Goal: Find specific page/section: Find specific page/section

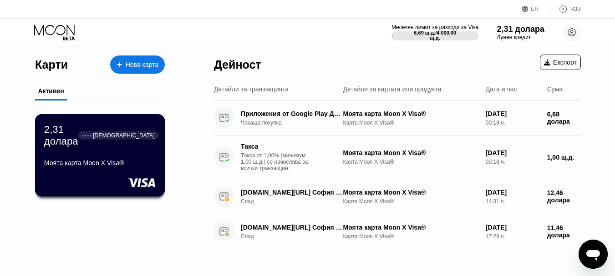
click at [96, 162] on div "Моята карта Moon X Visa®" at bounding box center [99, 164] width 111 height 11
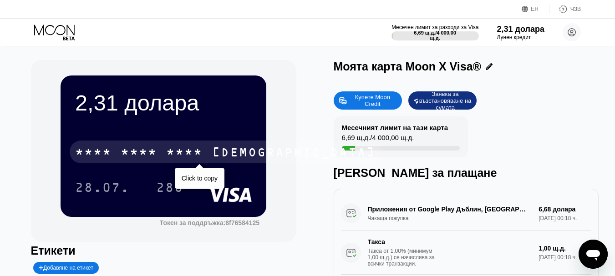
click at [180, 147] on font "*" at bounding box center [179, 153] width 9 height 15
